Goal: Information Seeking & Learning: Learn about a topic

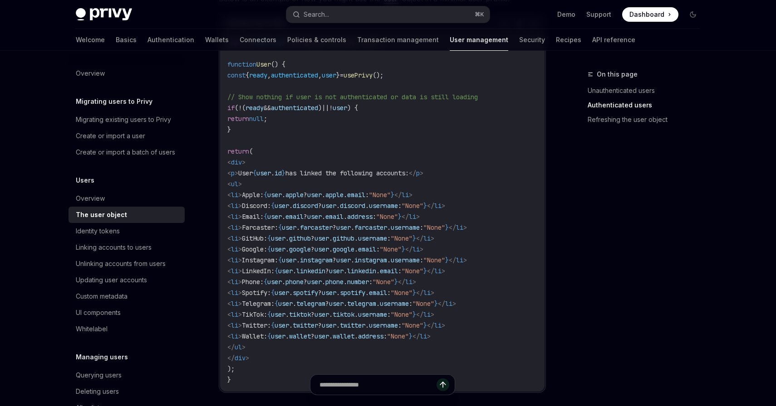
scroll to position [844, 0]
